Goal: Obtain resource: Download file/media

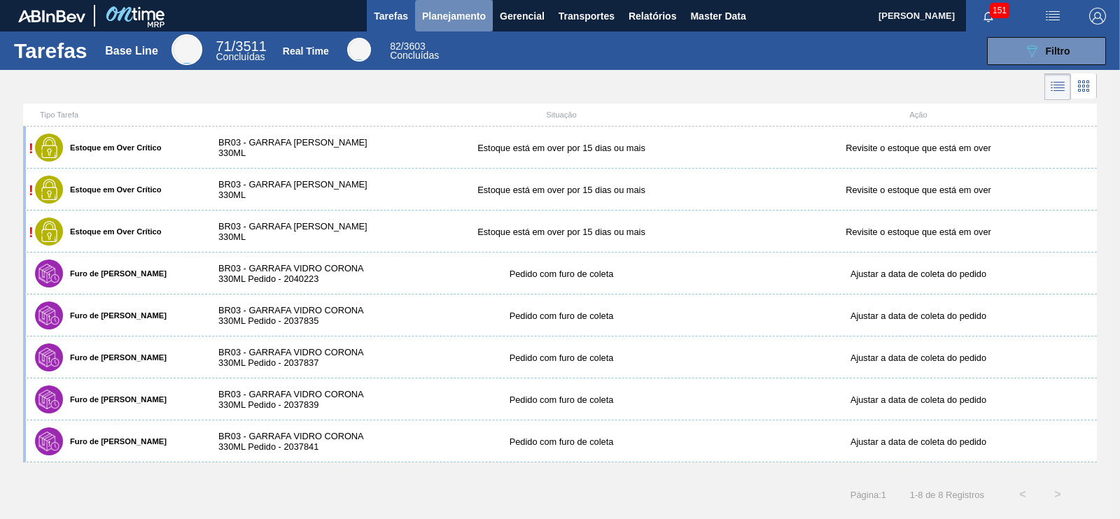
click at [469, 22] on span "Planejamento" at bounding box center [454, 16] width 64 height 17
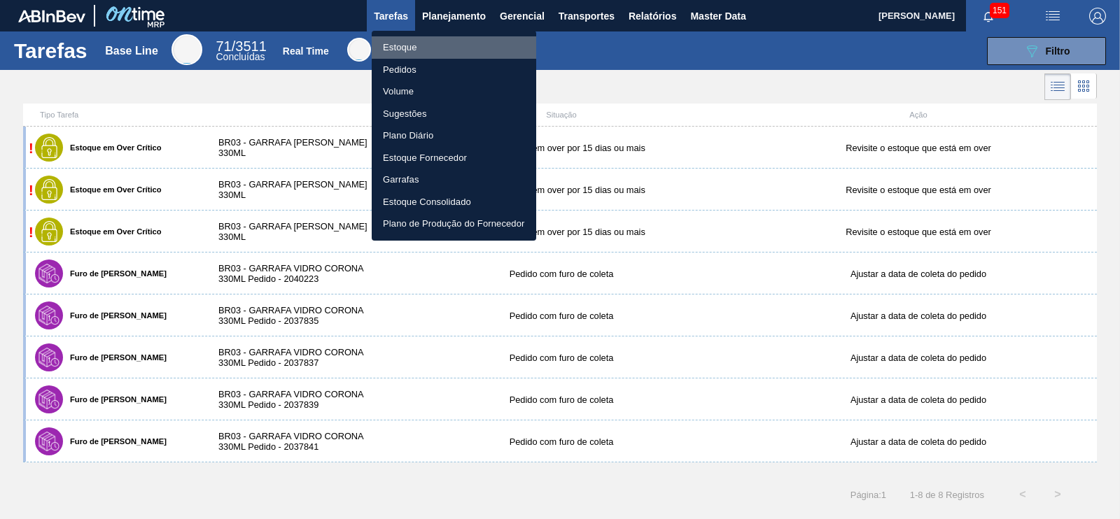
click at [421, 49] on li "Estoque" at bounding box center [454, 47] width 165 height 22
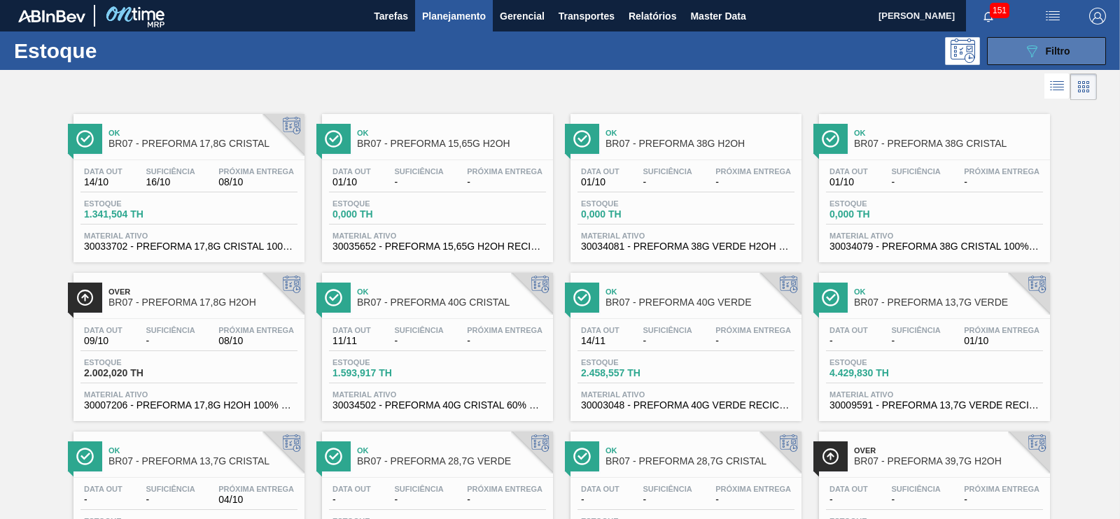
click at [1036, 61] on button "089F7B8B-B2A5-4AFE-B5C0-19BA573D28AC Filtro" at bounding box center [1046, 51] width 119 height 28
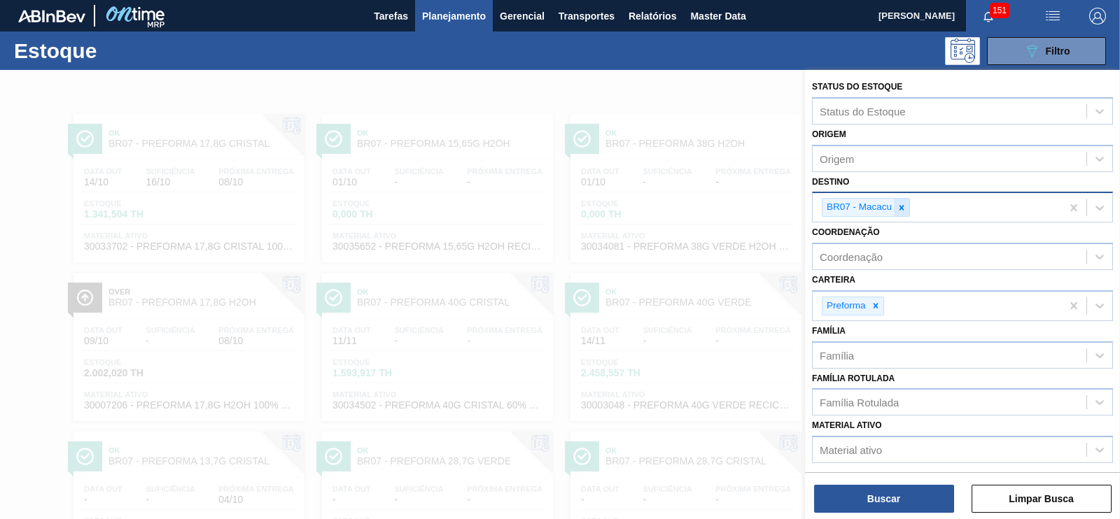
click at [903, 205] on icon at bounding box center [902, 208] width 10 height 10
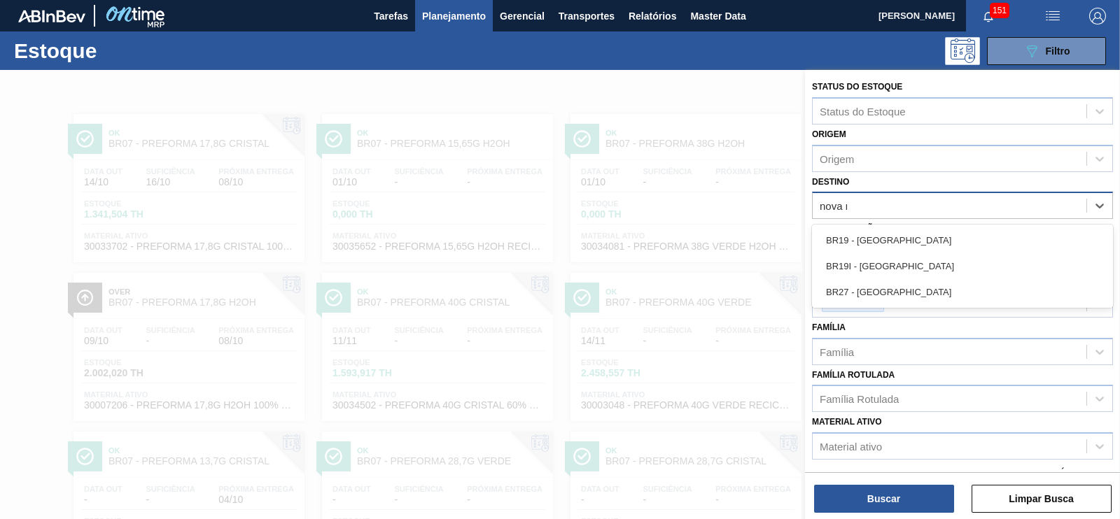
type input "[GEOGRAPHIC_DATA]"
click at [886, 240] on div "BR19 - [GEOGRAPHIC_DATA]" at bounding box center [962, 241] width 301 height 26
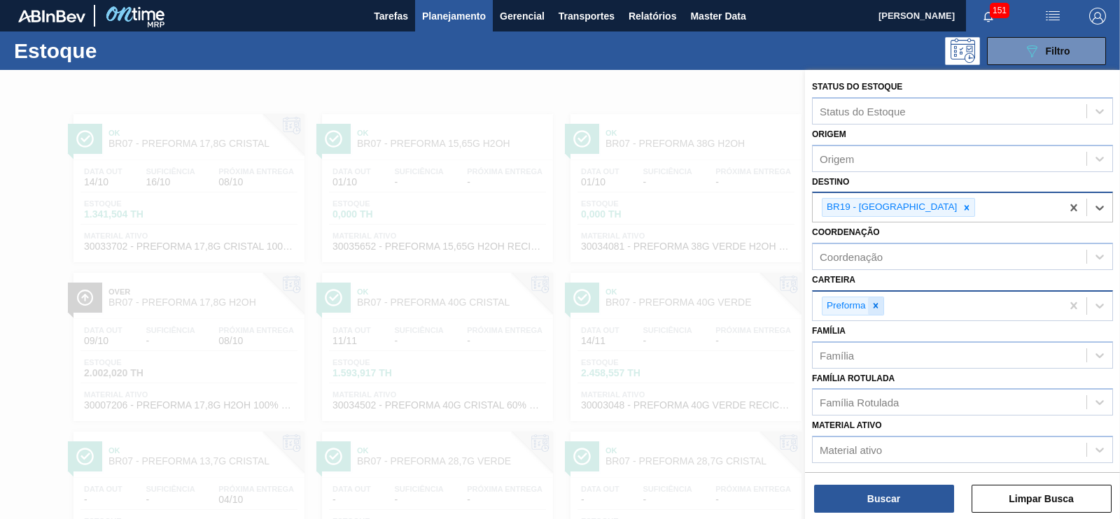
click at [873, 301] on icon at bounding box center [876, 306] width 10 height 10
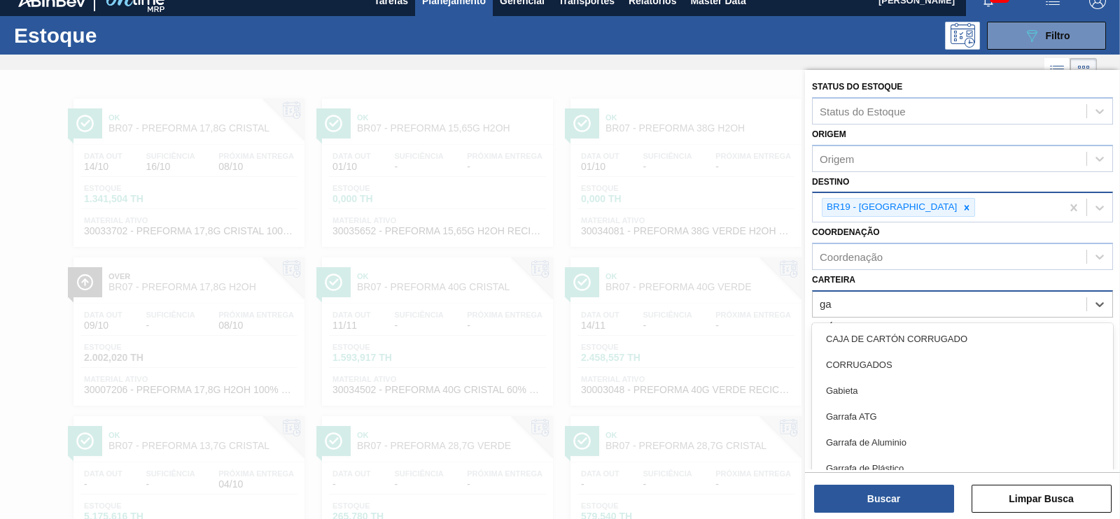
scroll to position [17, 0]
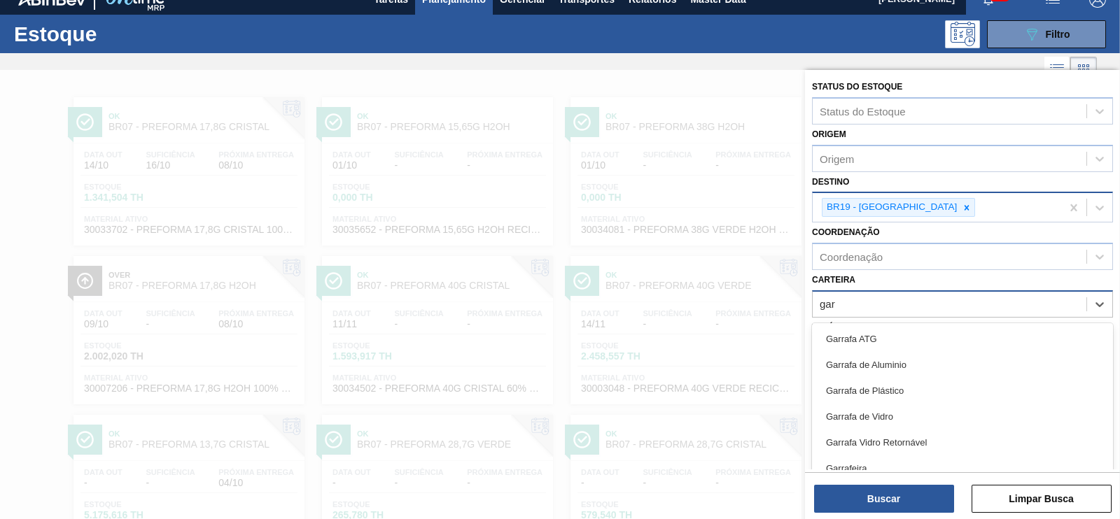
type input "[PERSON_NAME]"
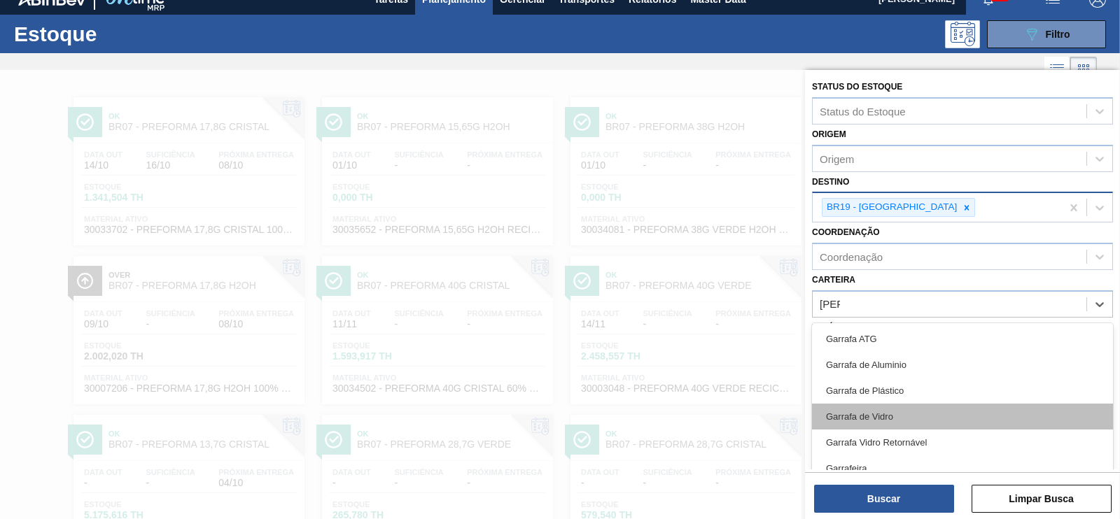
click at [883, 411] on div "Garrafa de Vidro" at bounding box center [962, 417] width 301 height 26
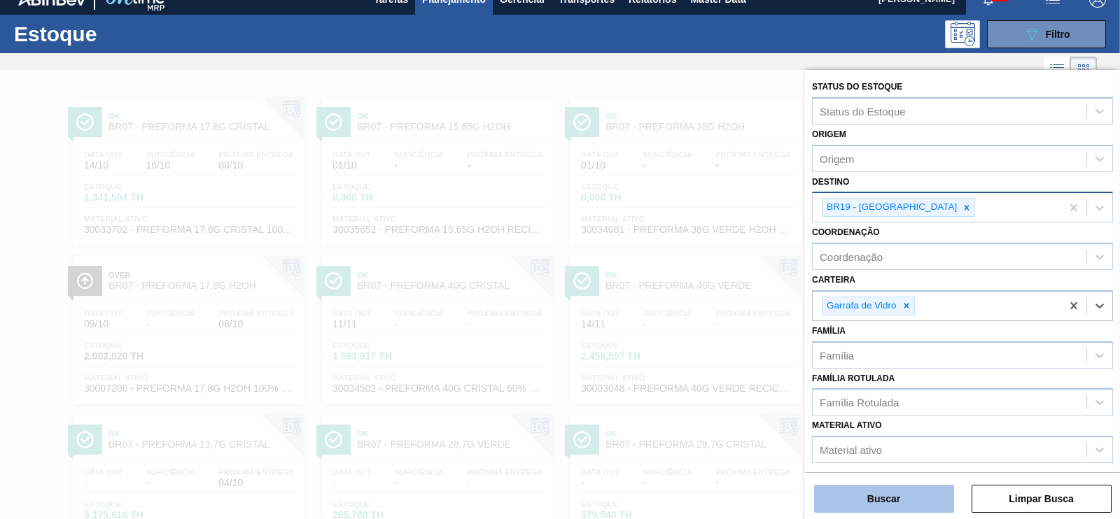
click at [921, 498] on button "Buscar" at bounding box center [884, 499] width 140 height 28
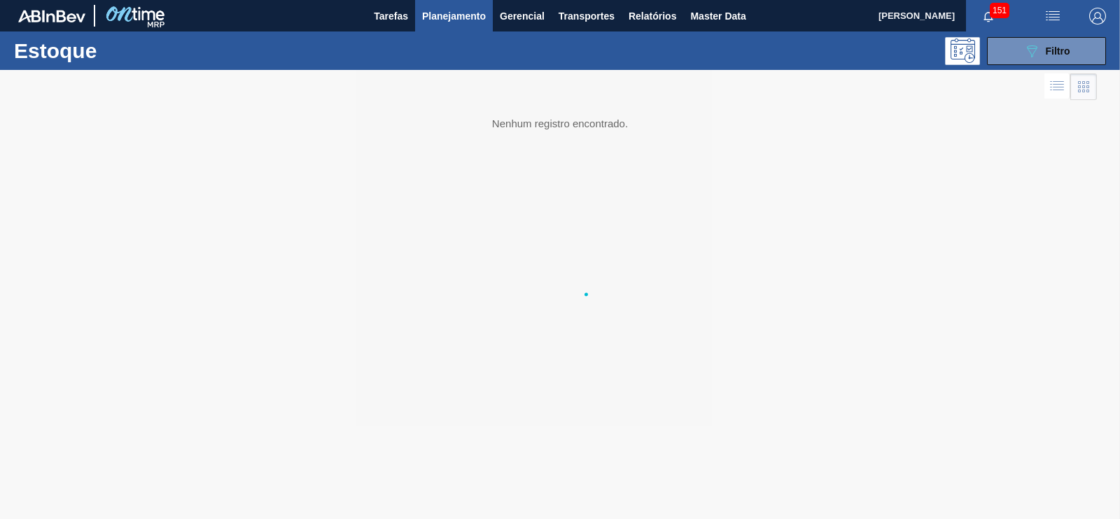
scroll to position [0, 0]
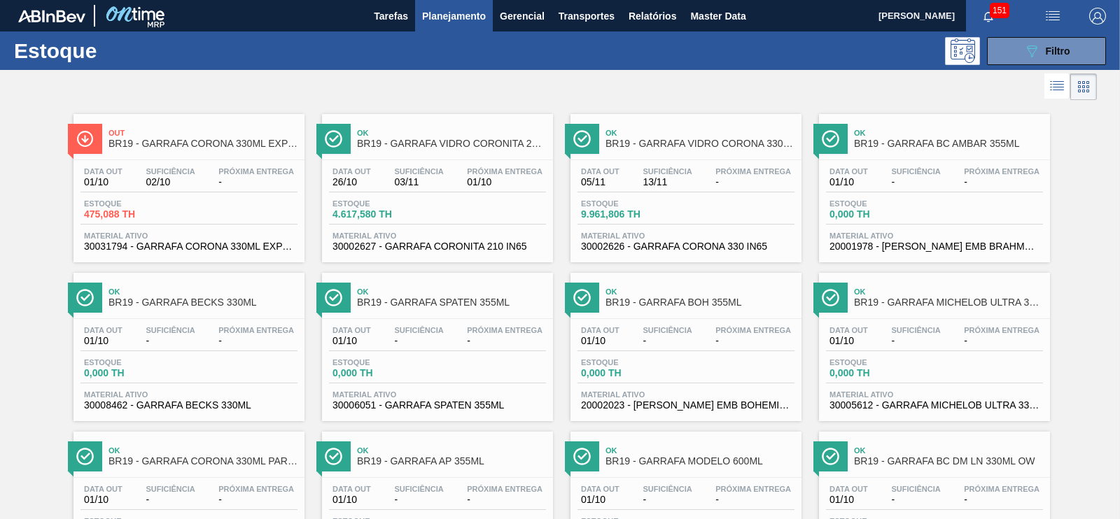
click at [412, 141] on span "BR19 - GARRAFA VIDRO CORONITA 210ML" at bounding box center [451, 144] width 189 height 11
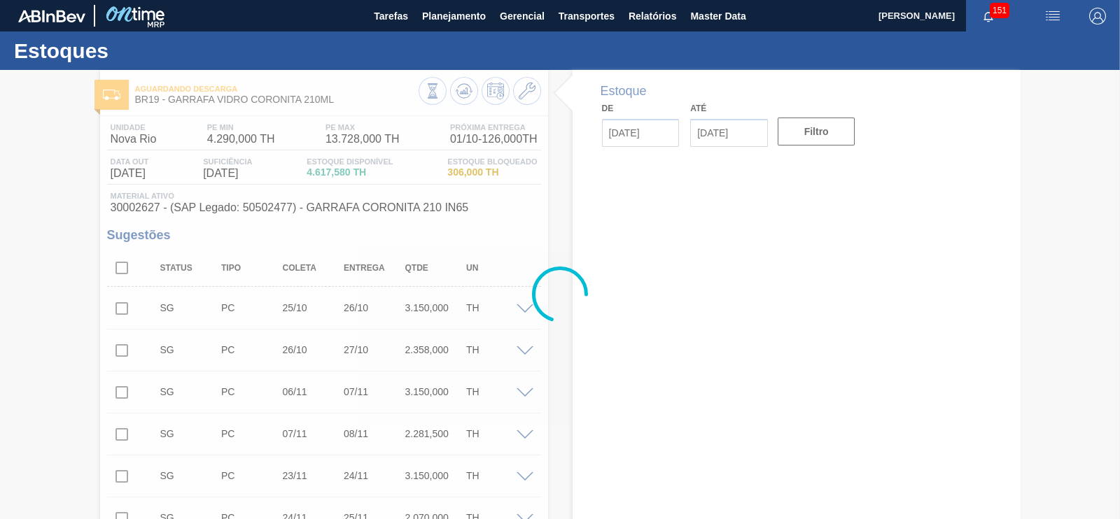
type input "[DATE]"
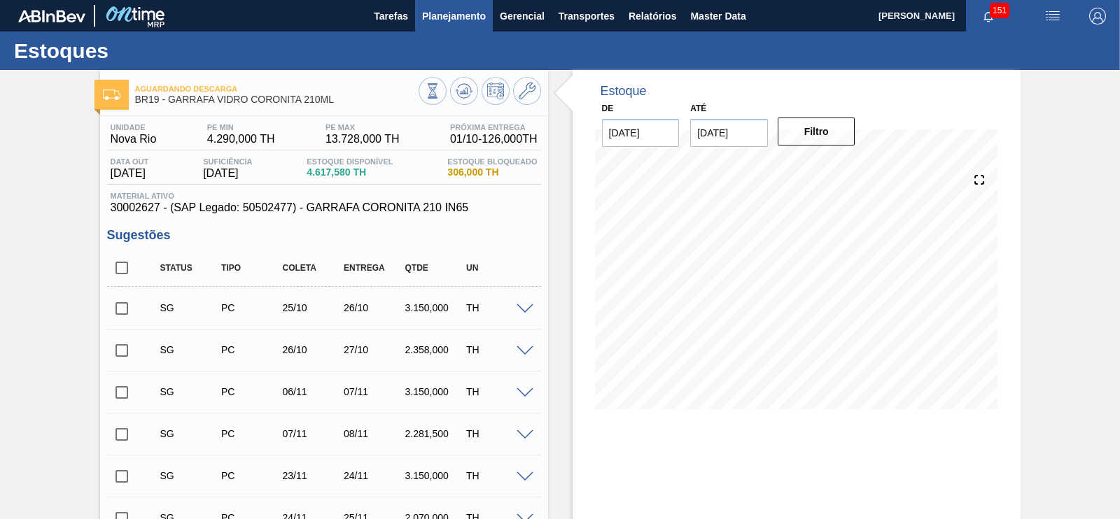
click at [447, 12] on span "Planejamento" at bounding box center [454, 16] width 64 height 17
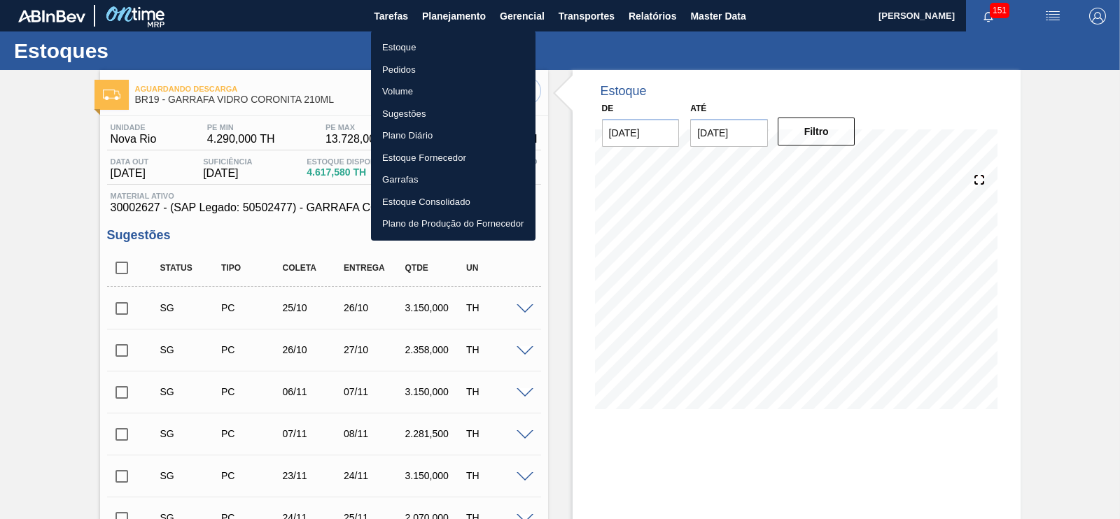
click at [634, 19] on div at bounding box center [560, 259] width 1120 height 519
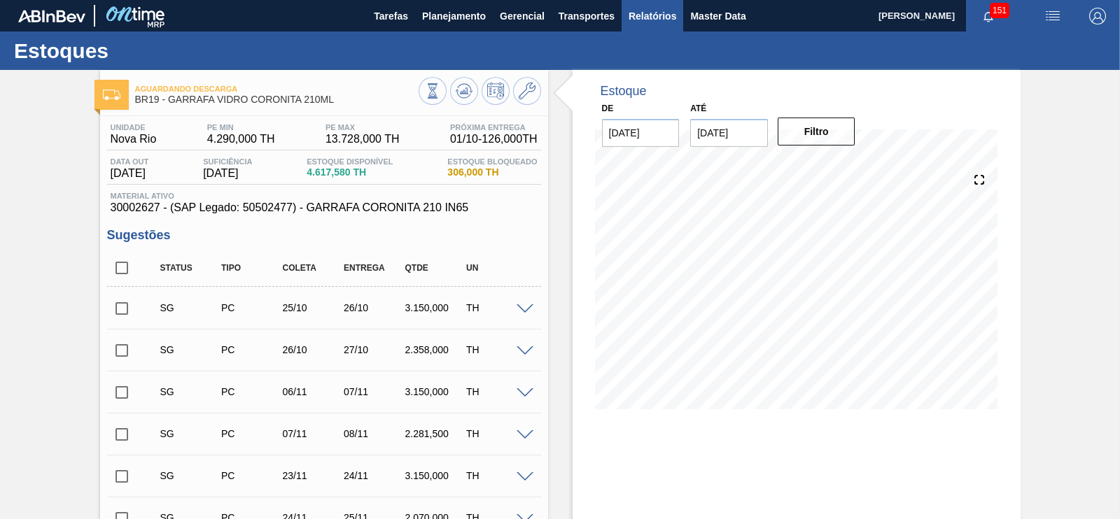
click at [641, 15] on span "Relatórios" at bounding box center [653, 16] width 48 height 17
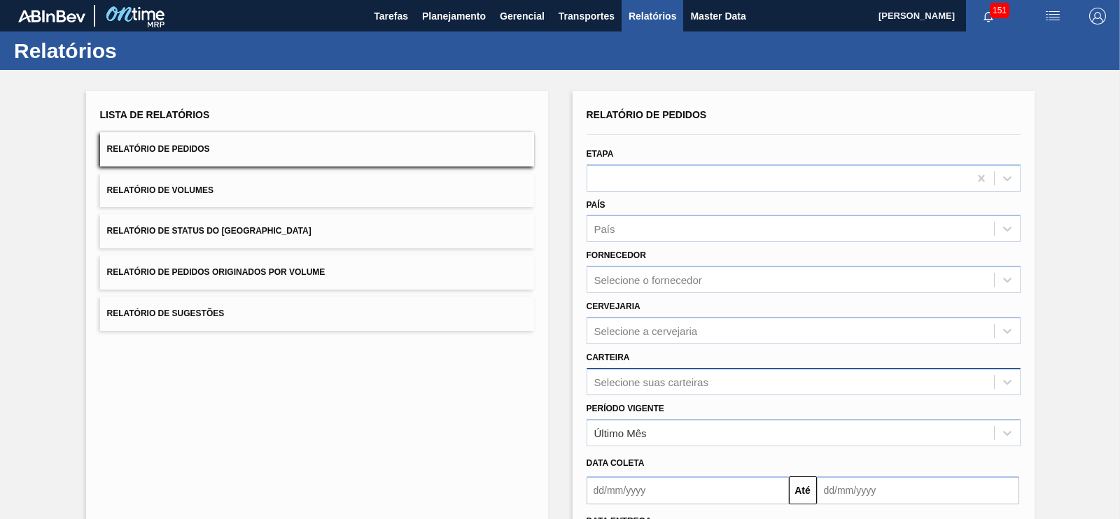
click at [637, 381] on div "Selecione suas carteiras" at bounding box center [804, 381] width 434 height 27
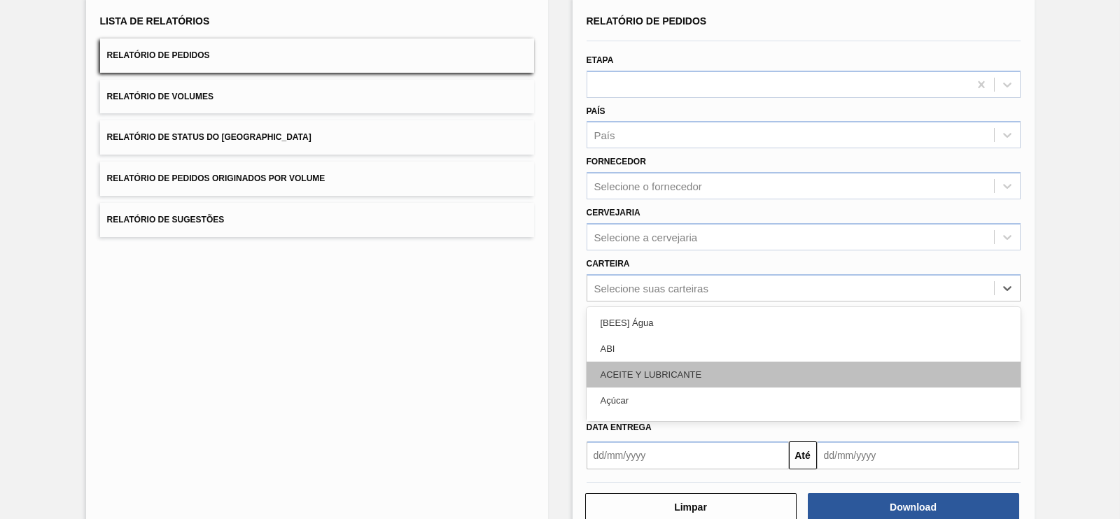
scroll to position [95, 0]
type input "gar"
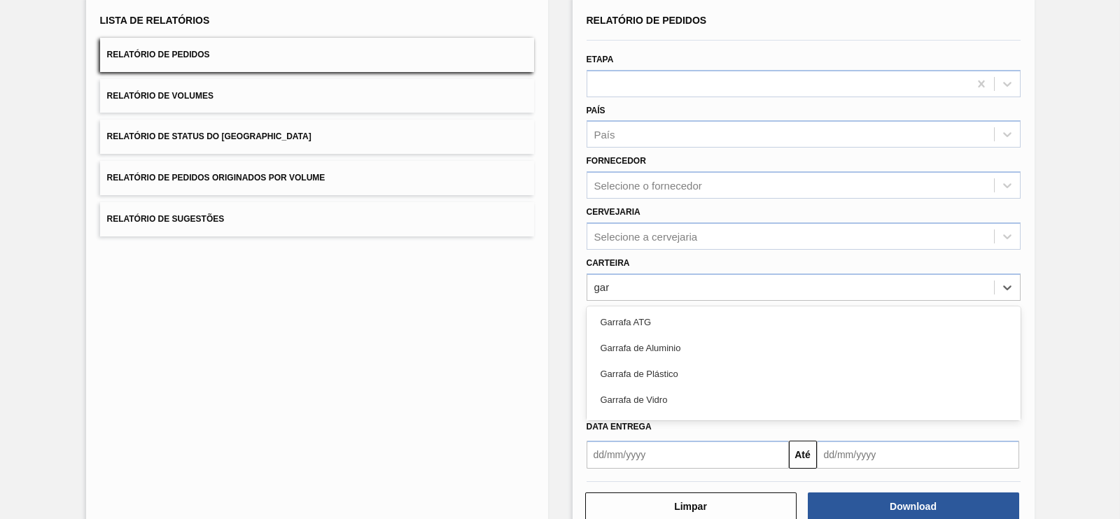
click at [662, 390] on div "Garrafa de Vidro" at bounding box center [804, 400] width 434 height 26
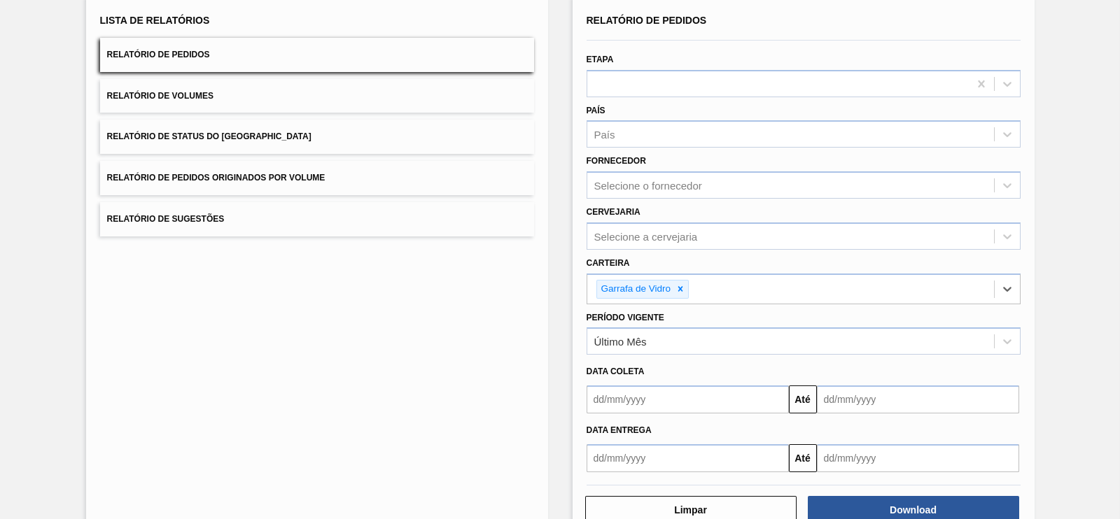
click at [659, 424] on div "Data entrega" at bounding box center [803, 431] width 445 height 20
click at [653, 406] on input "text" at bounding box center [688, 400] width 202 height 28
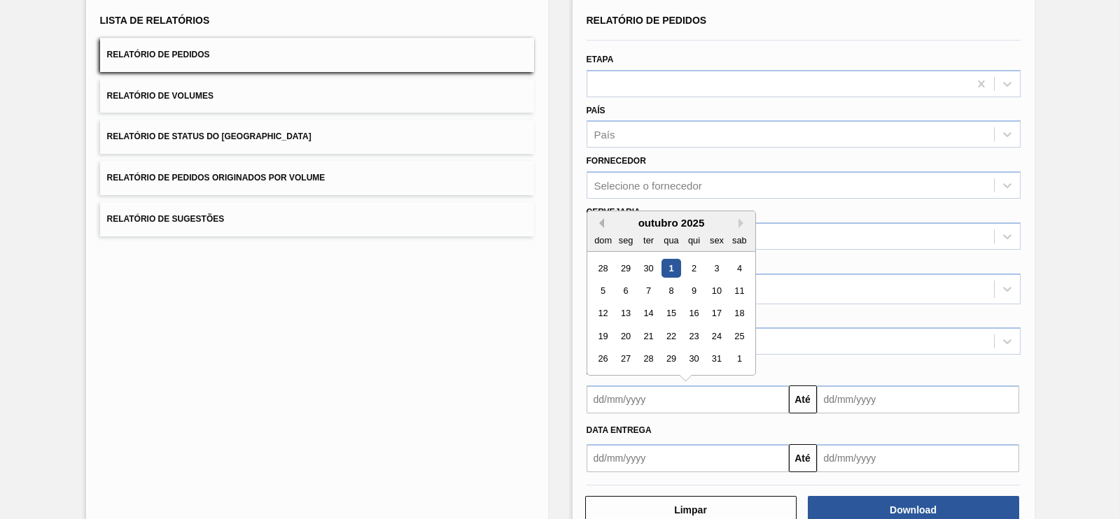
click at [596, 221] on button "Previous Month" at bounding box center [599, 223] width 10 height 10
click at [627, 259] on div "1" at bounding box center [625, 268] width 19 height 19
type input "[DATE]"
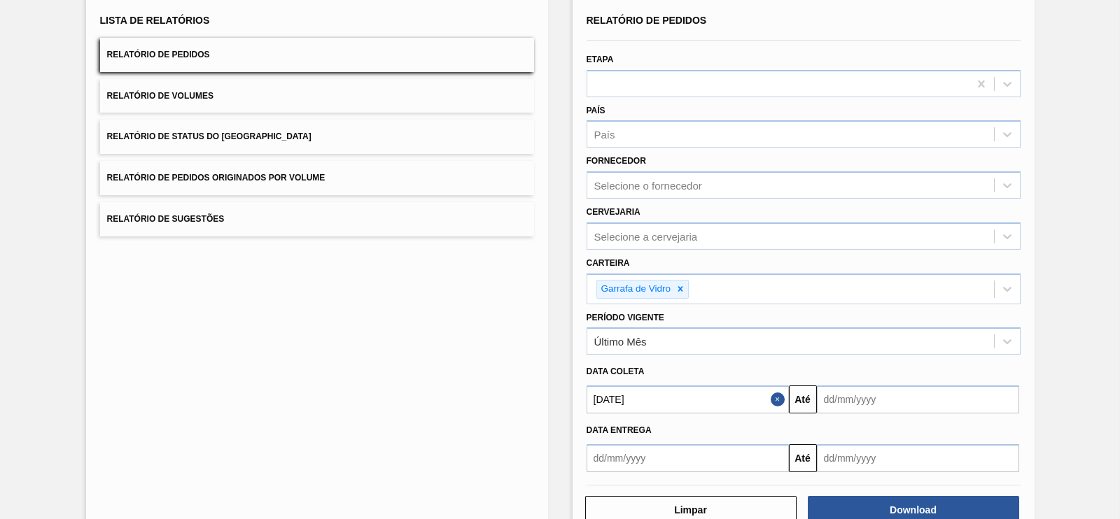
click at [873, 396] on input "text" at bounding box center [918, 400] width 202 height 28
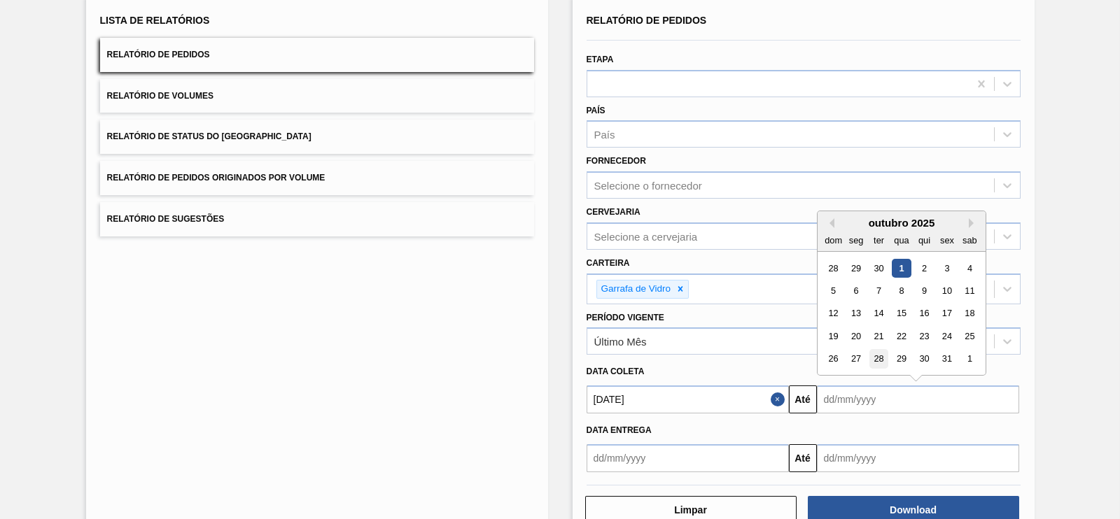
click at [879, 355] on div "28" at bounding box center [878, 359] width 19 height 19
type input "[DATE]"
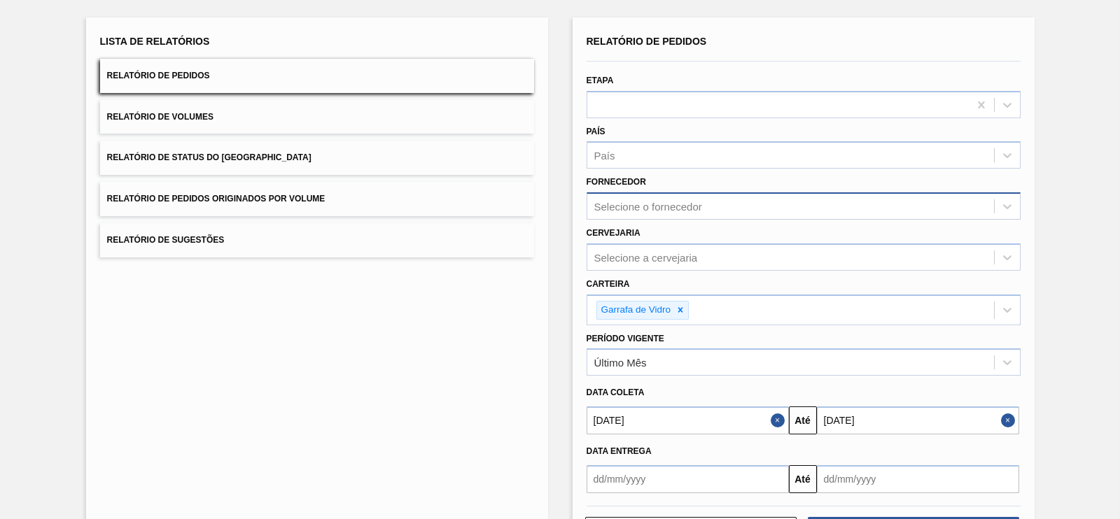
scroll to position [130, 0]
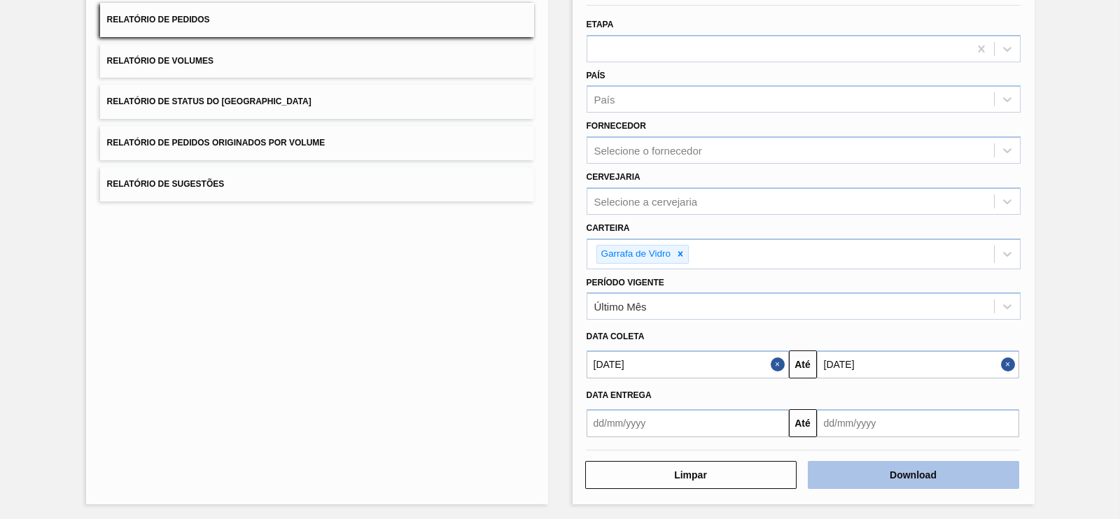
click at [886, 467] on button "Download" at bounding box center [913, 475] width 211 height 28
